Goal: Check status

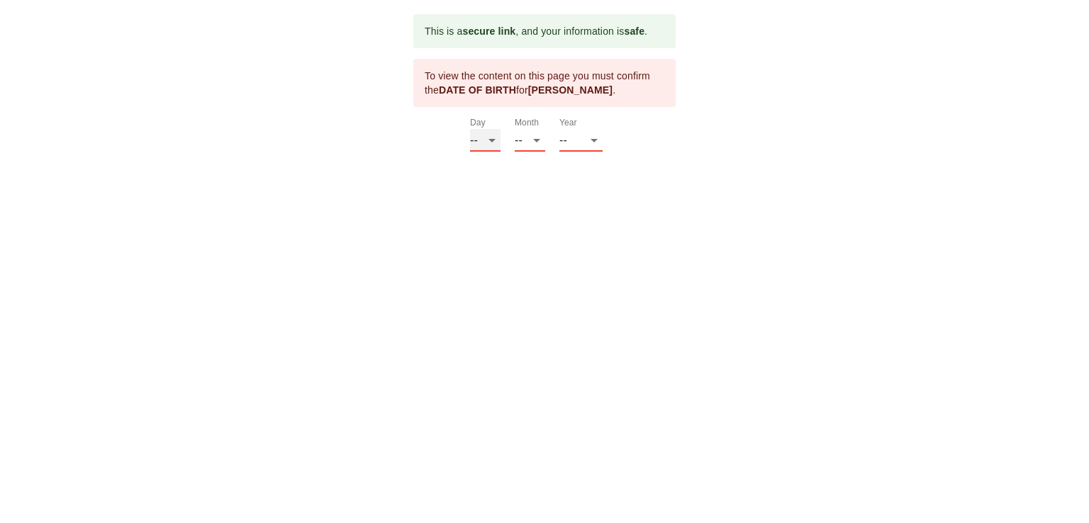
click at [477, 151] on select "-- 01 02 03 04 05 06 07 08 09 10 11 12 13 14 15 16 17 18 19 20 21 22 23 24 25 2…" at bounding box center [485, 140] width 30 height 23
select select "19"
click at [470, 129] on select "-- 01 02 03 04 05 06 07 08 09 10 11 12 13 14 15 16 17 18 19 20 21 22 23 24 25 2…" at bounding box center [485, 140] width 30 height 23
click at [538, 145] on select "-- 01 02 03 04 05 06 07 08 09 10 11 12" at bounding box center [530, 140] width 30 height 23
select select "07"
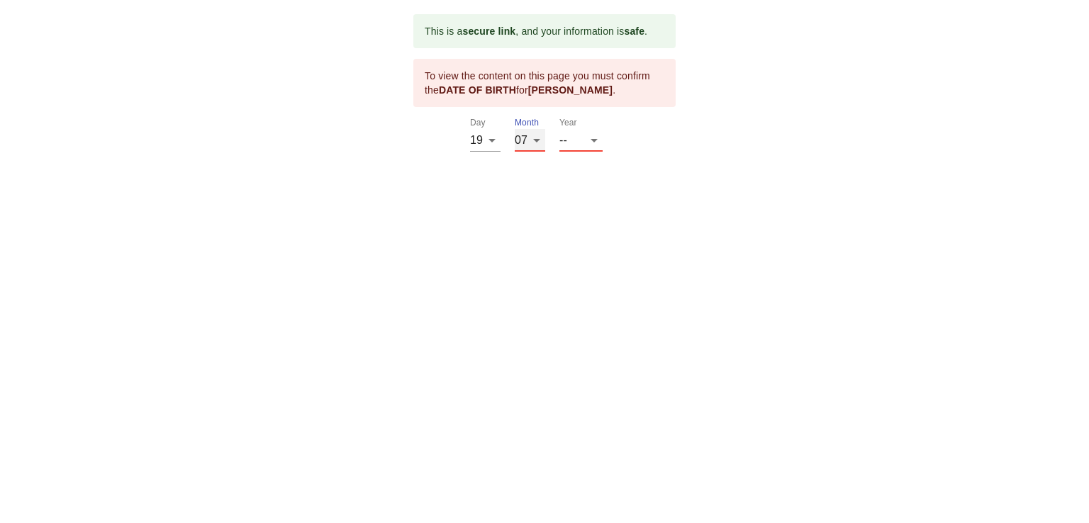
click at [515, 129] on select "-- 01 02 03 04 05 06 07 08 09 10 11 12" at bounding box center [530, 140] width 30 height 23
click at [574, 138] on select "-- 2025 2024 2023 2022 2021 2020 2019 2018 2017 2016 2015 2014 2013 2012 2011 2…" at bounding box center [581, 140] width 43 height 23
